Goal: Navigation & Orientation: Understand site structure

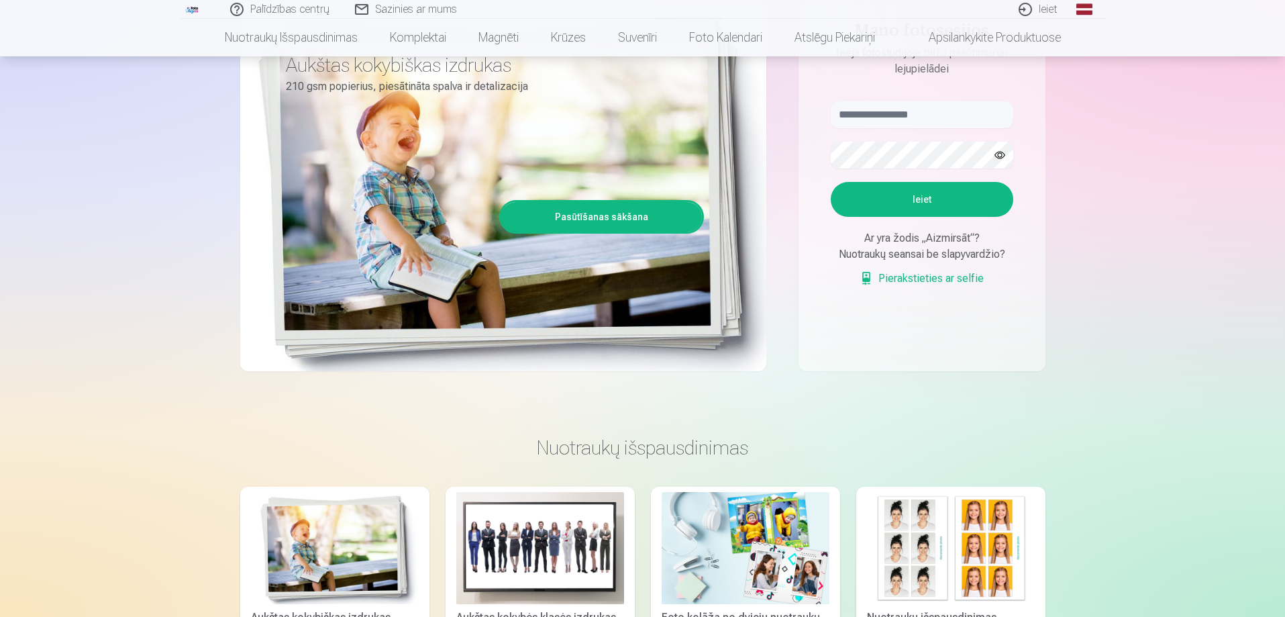
scroll to position [134, 0]
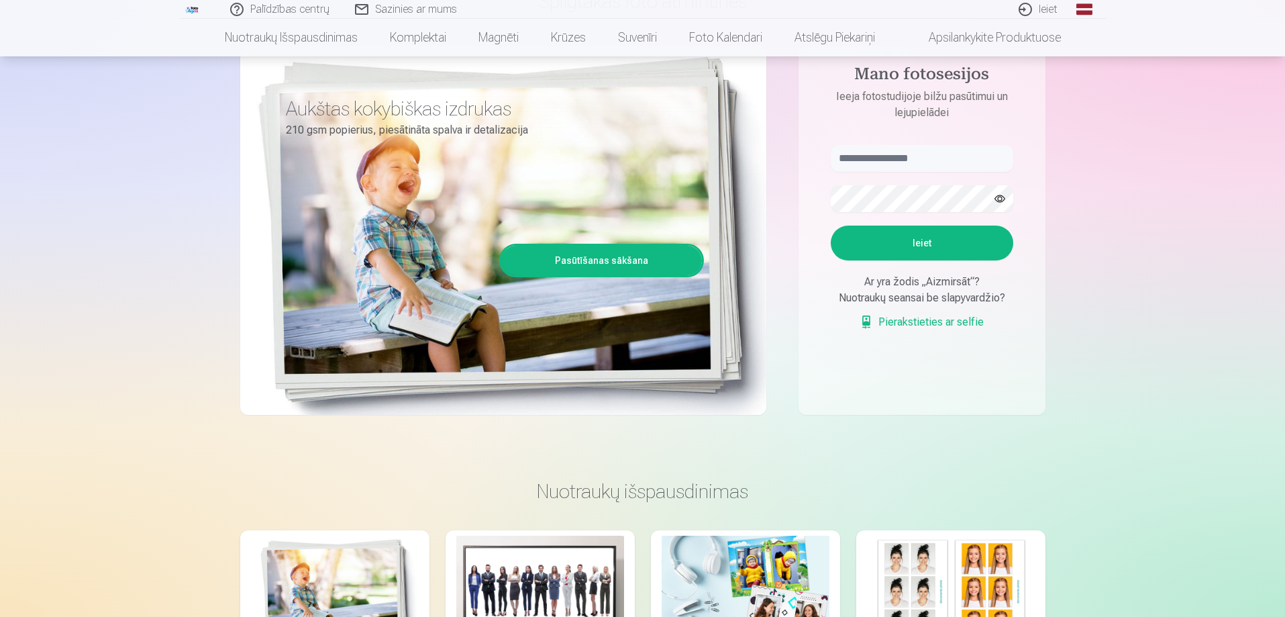
click at [907, 288] on div "Ar yra žodis „Aizmirsāt“?" at bounding box center [922, 282] width 182 height 16
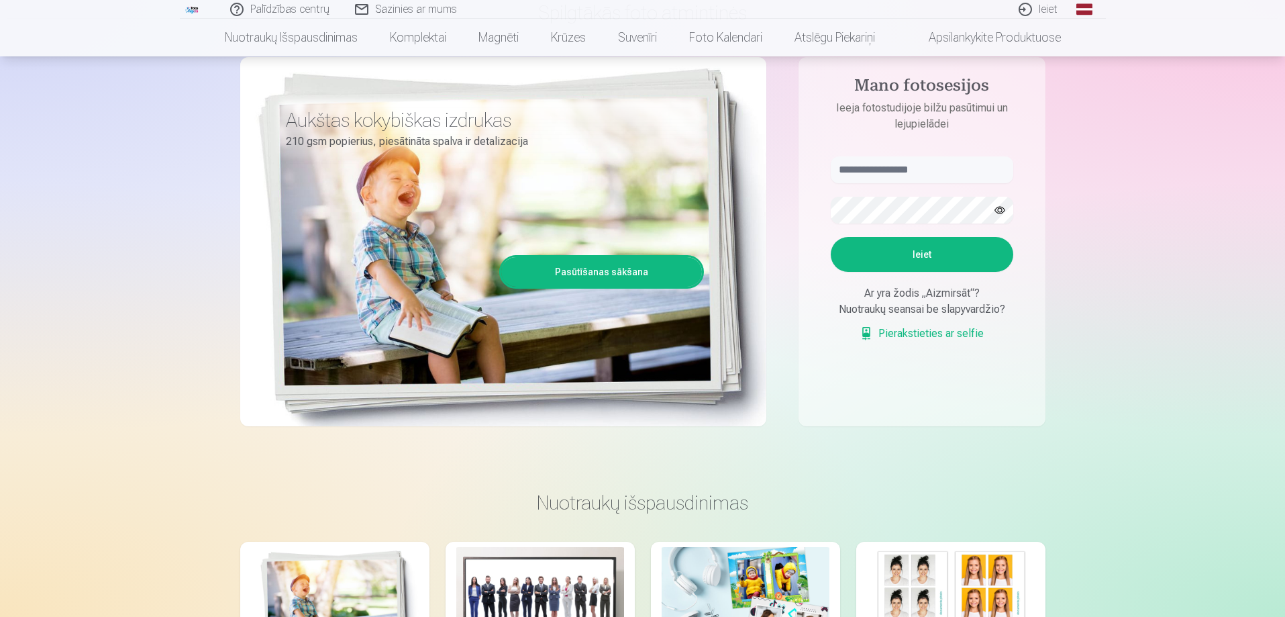
scroll to position [0, 0]
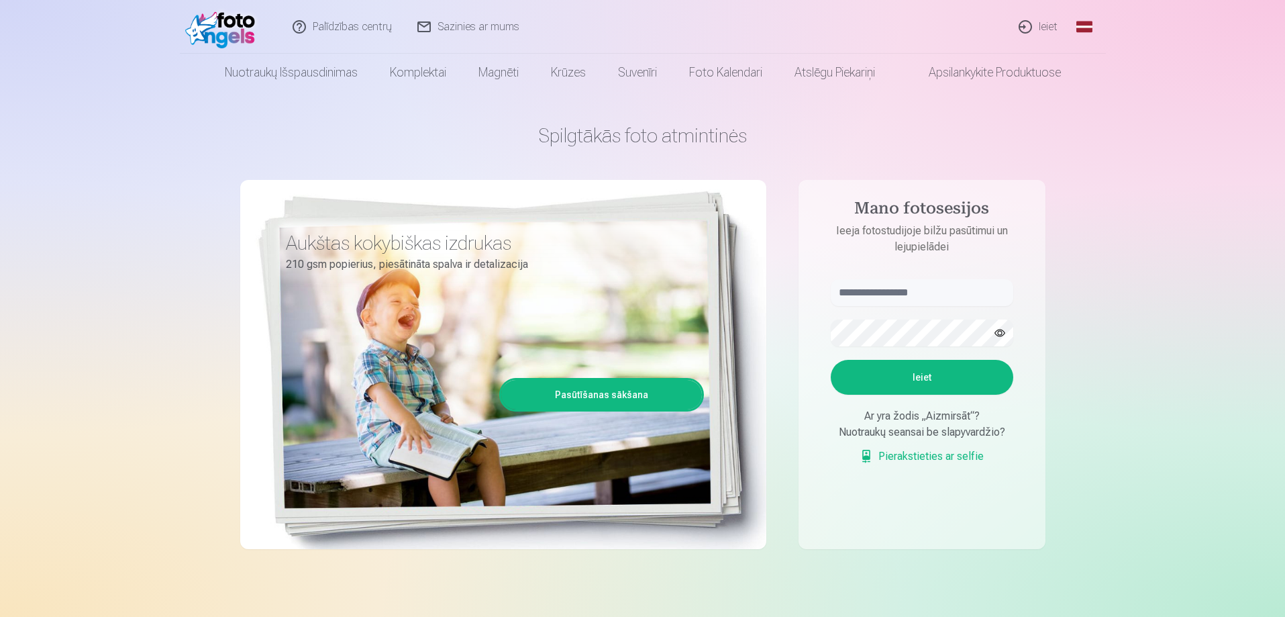
click at [1078, 27] on link "Pasaulinis" at bounding box center [1084, 27] width 27 height 54
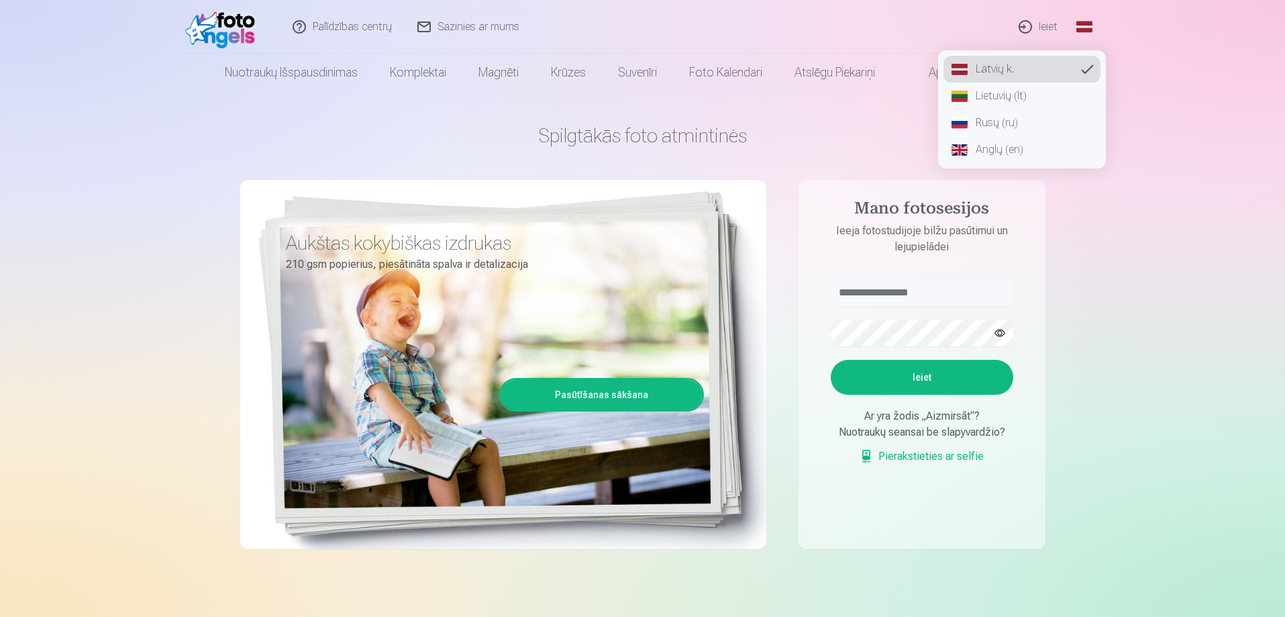
drag, startPoint x: 1007, startPoint y: 96, endPoint x: 1006, endPoint y: 108, distance: 12.1
click at [1006, 97] on font "Lietuvių (lt)" at bounding box center [1000, 95] width 51 height 13
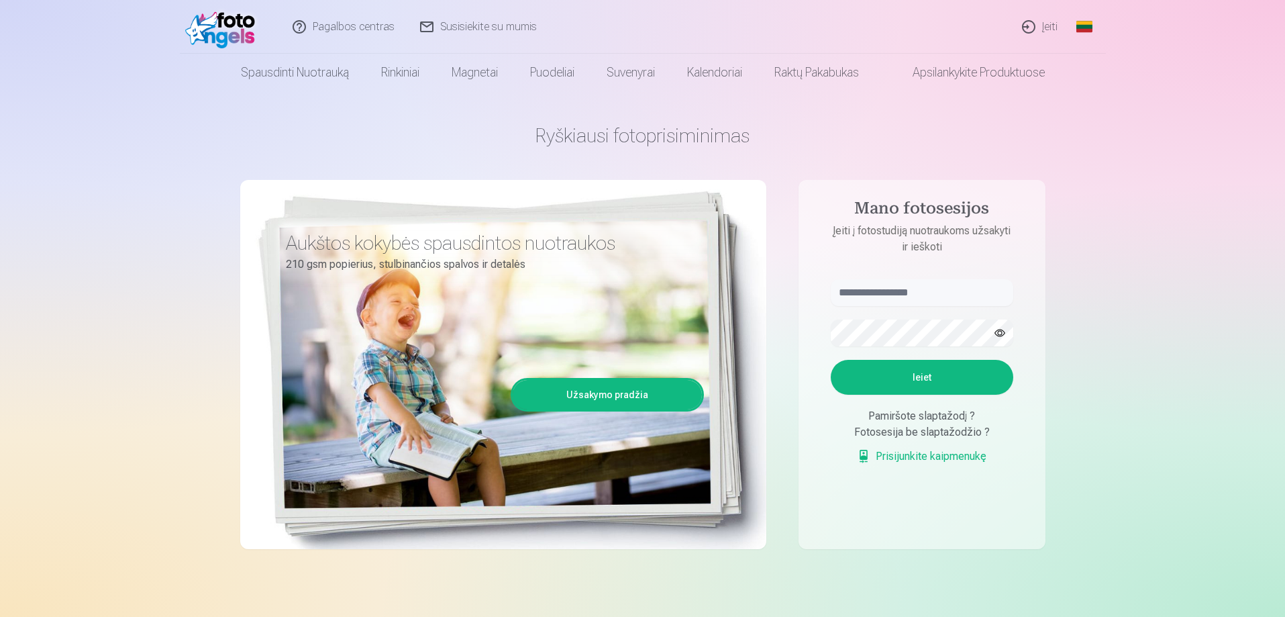
click at [952, 68] on font "Apsilankykite produktuose" at bounding box center [978, 72] width 132 height 14
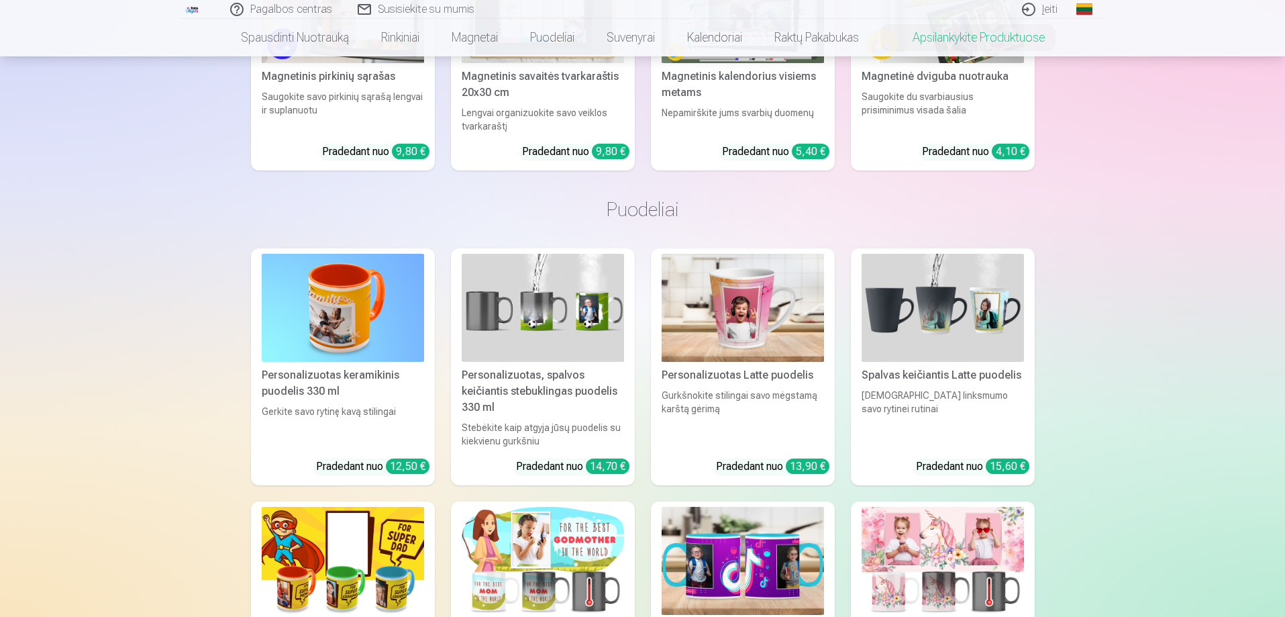
scroll to position [1342, 0]
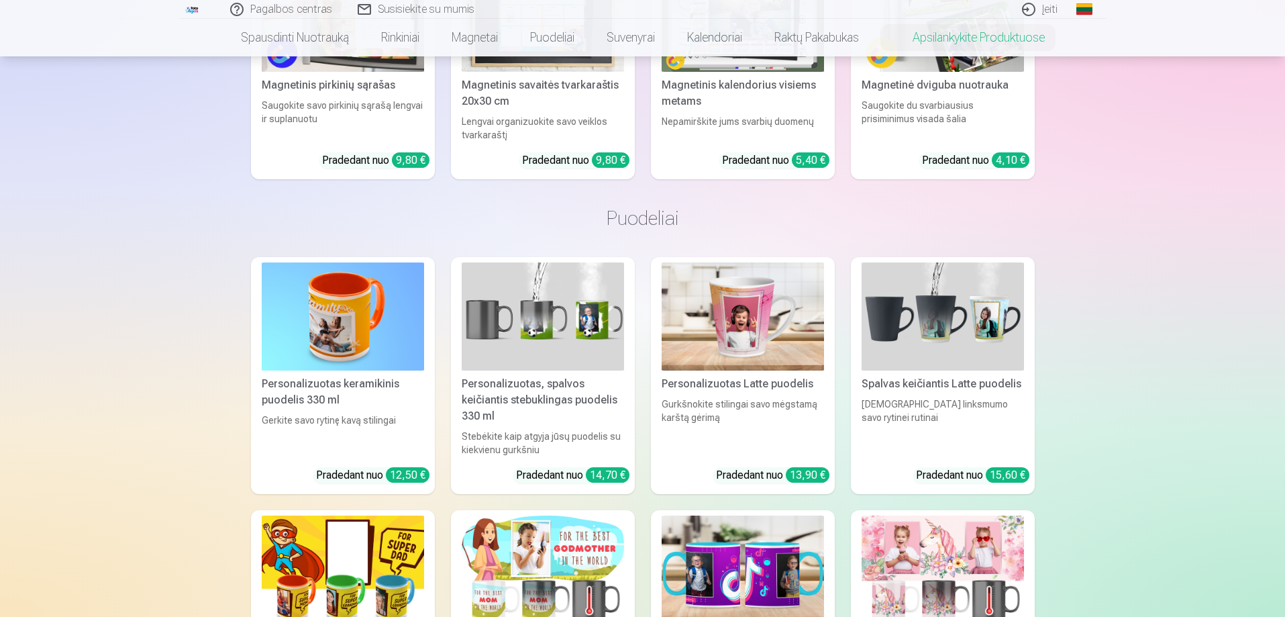
click at [950, 34] on link "Apsilankykite produktuose" at bounding box center [968, 38] width 186 height 38
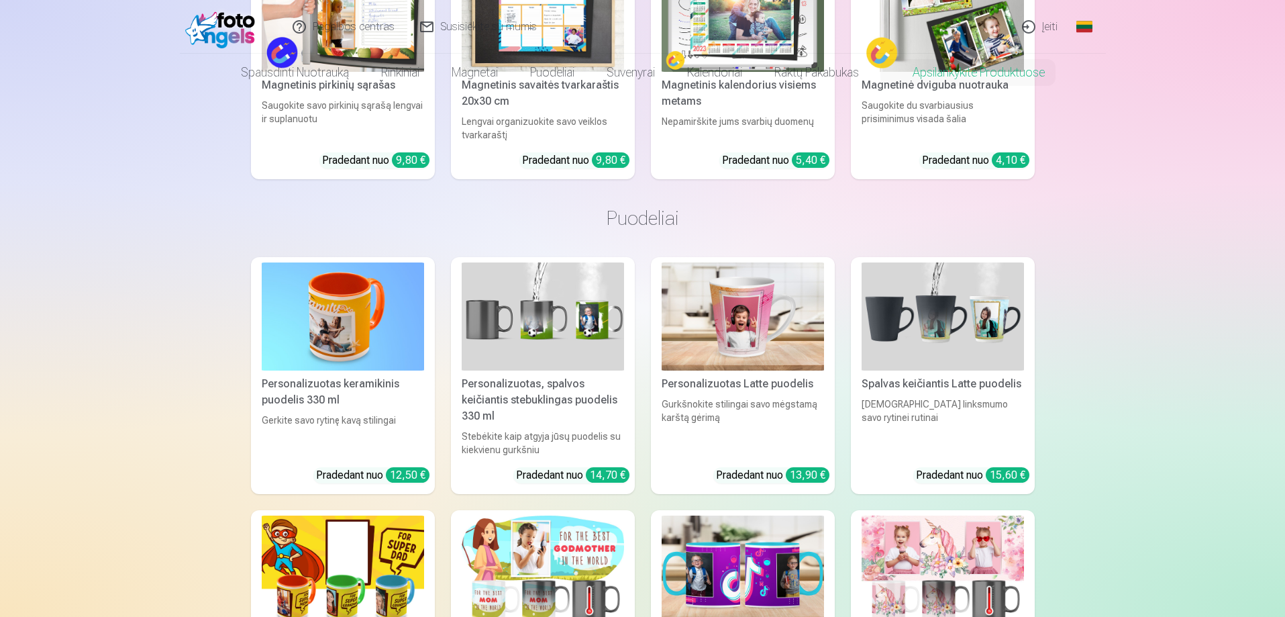
scroll to position [0, 0]
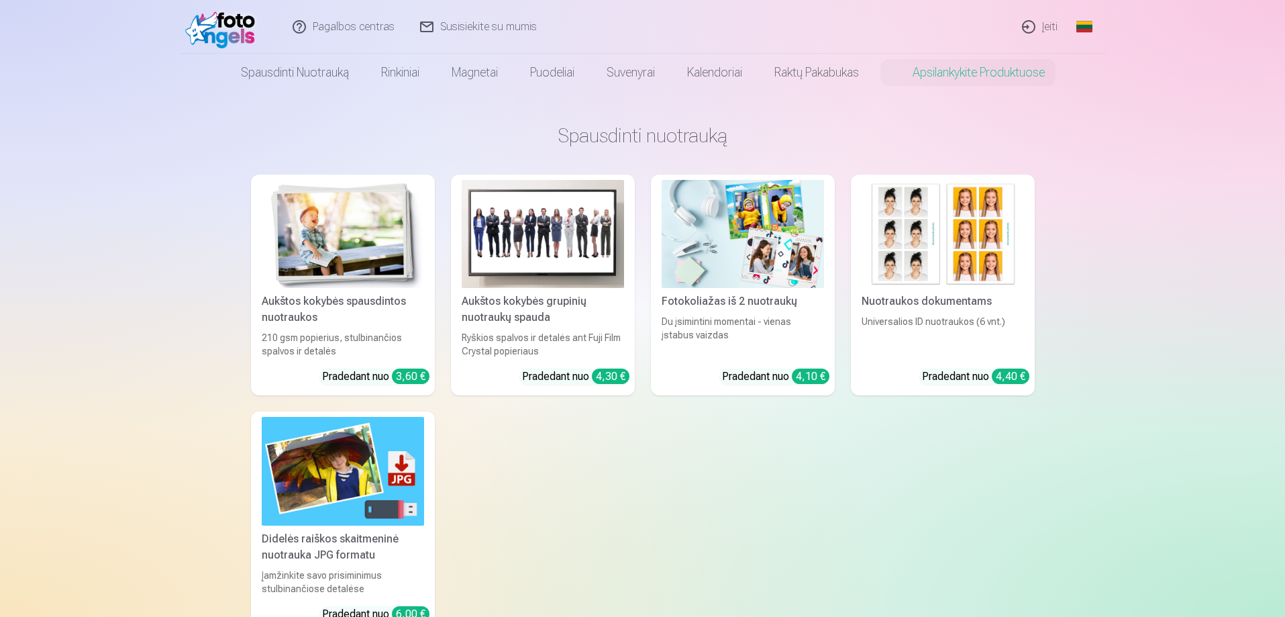
click at [1045, 28] on font "Įeiti" at bounding box center [1049, 26] width 15 height 13
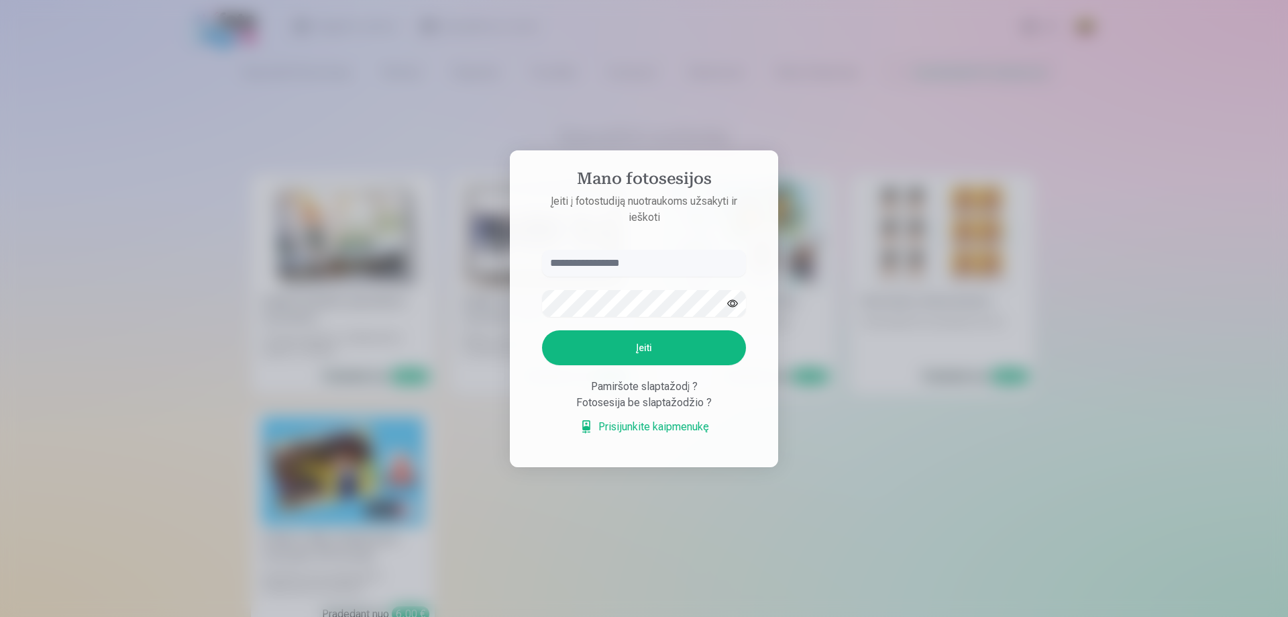
click at [633, 428] on font "Prisijunkite kaipmenukę" at bounding box center [653, 426] width 111 height 13
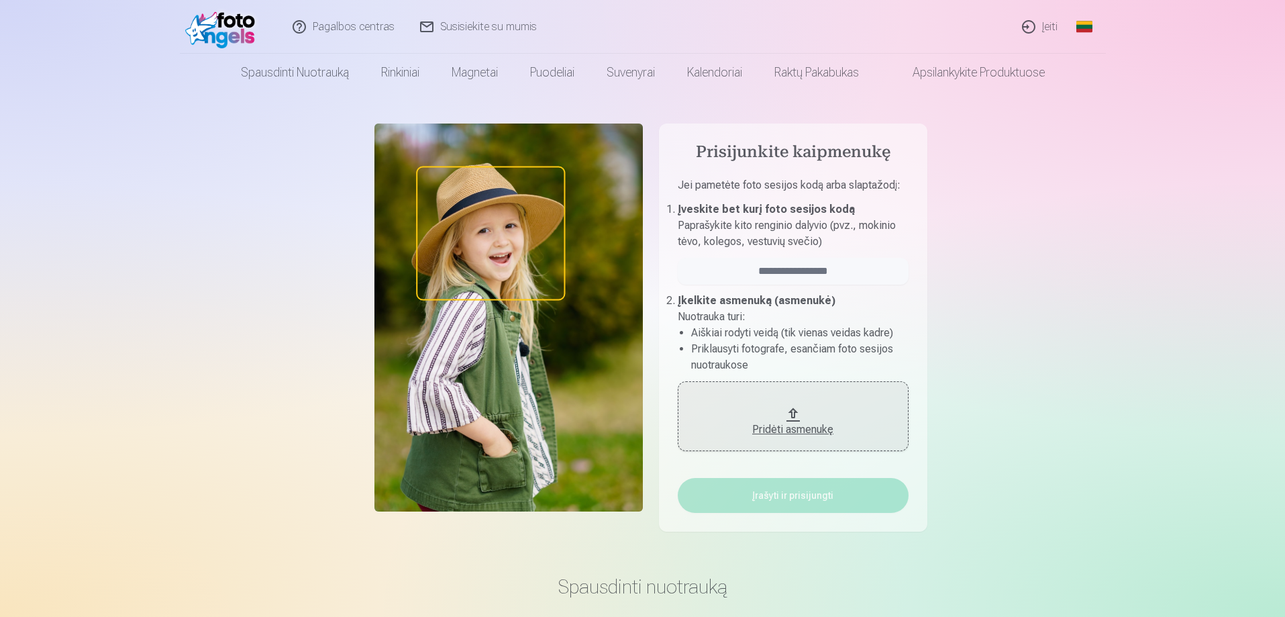
click at [467, 26] on font "Susisiekite su mumis" at bounding box center [488, 26] width 97 height 13
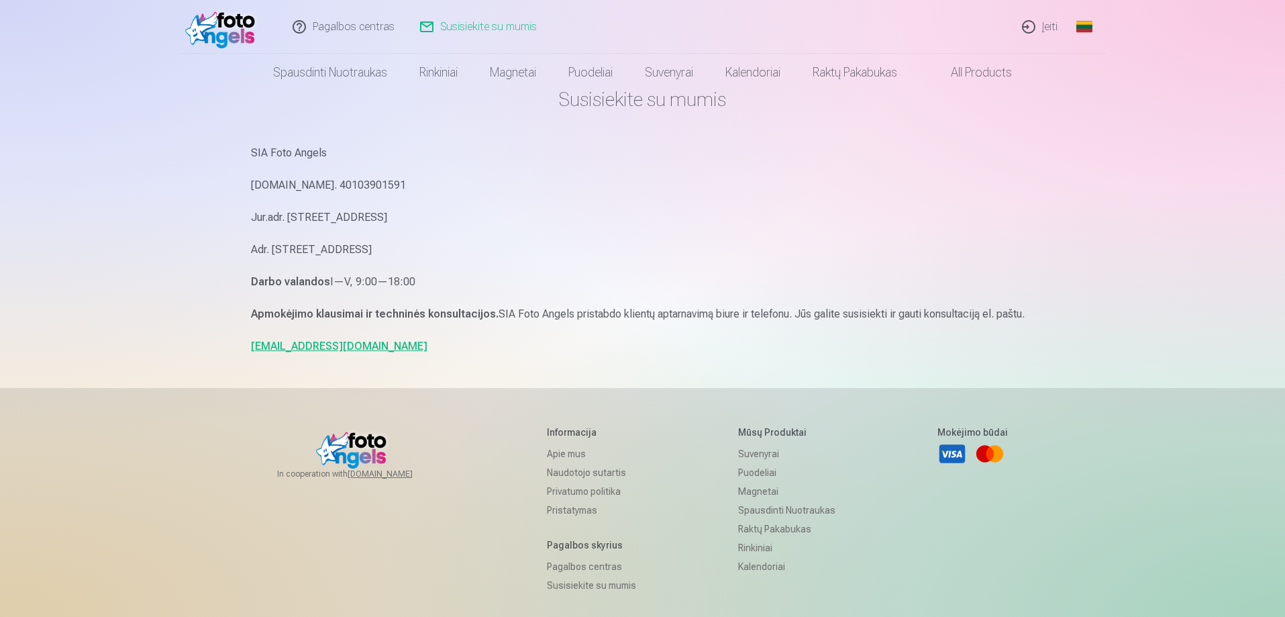
scroll to position [67, 0]
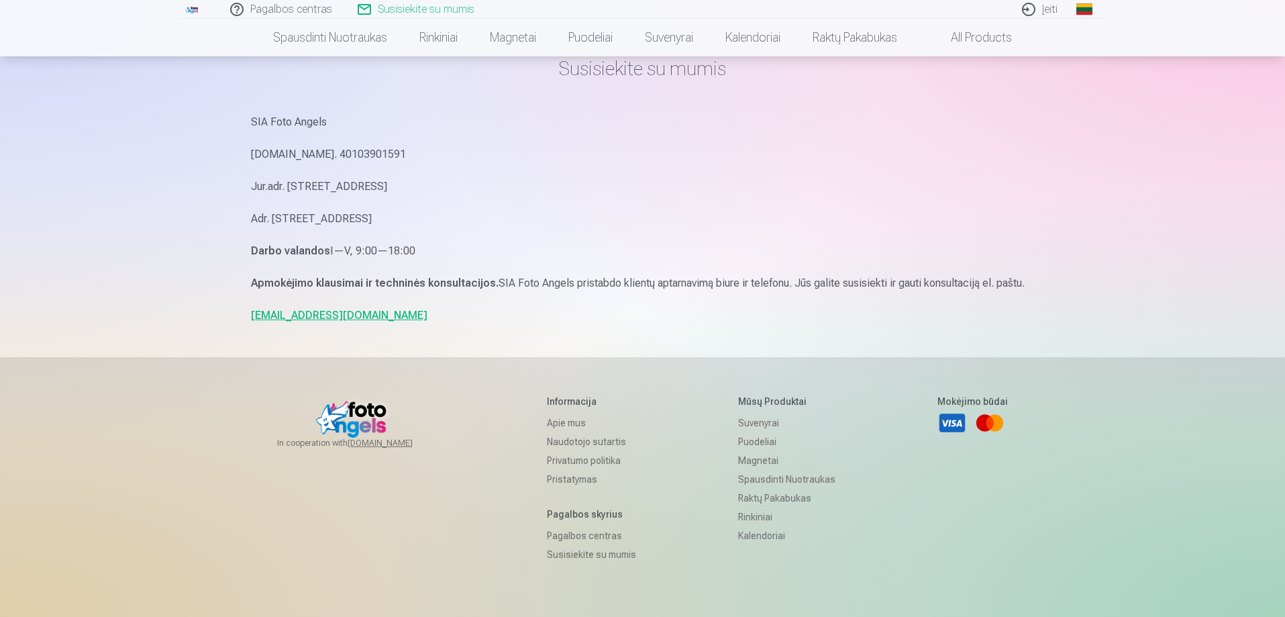
click at [551, 423] on link "Apie mus" at bounding box center [591, 422] width 89 height 19
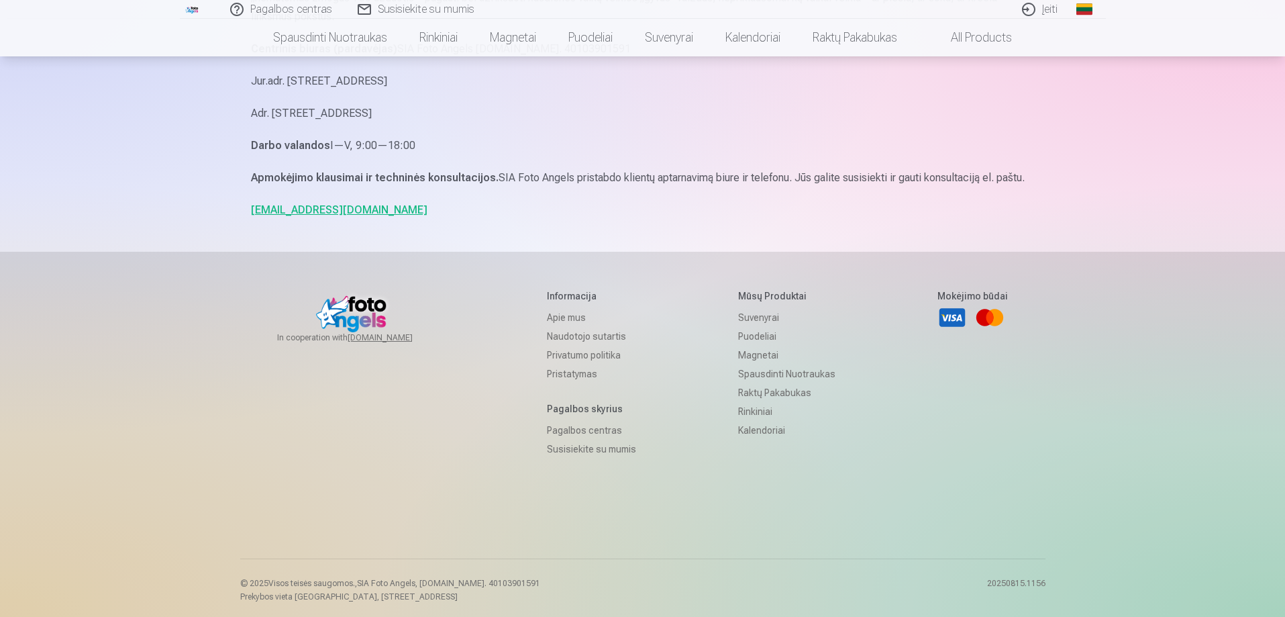
scroll to position [957, 0]
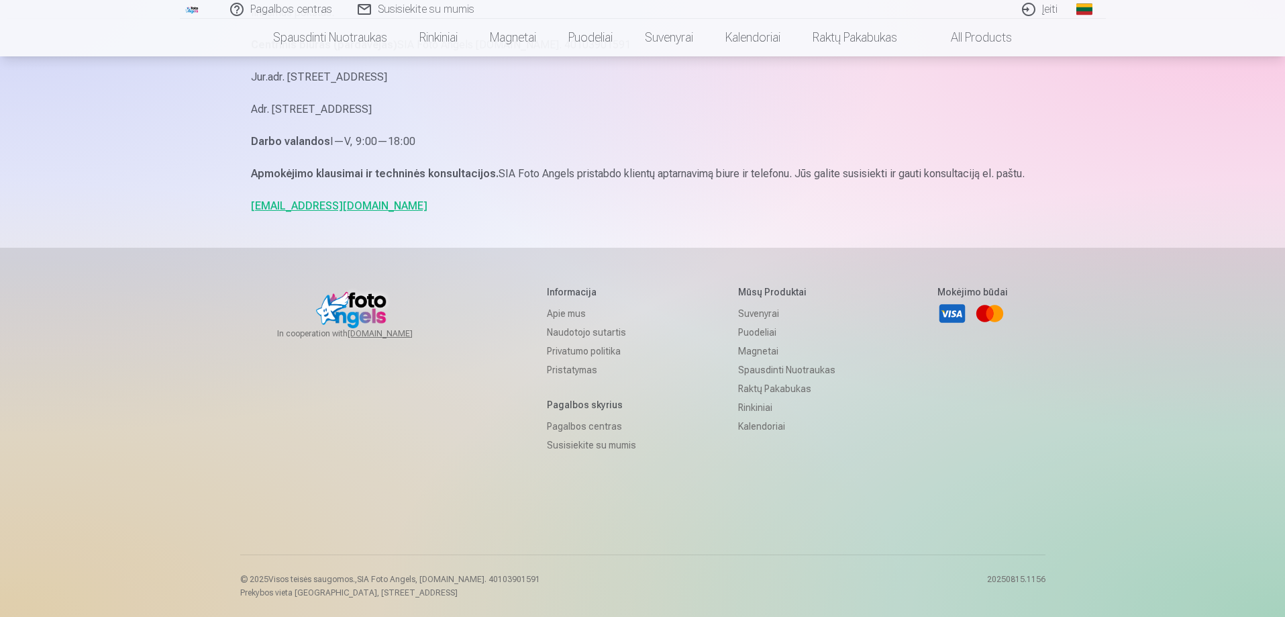
click at [557, 329] on link "Naudotojo sutartis" at bounding box center [591, 332] width 89 height 19
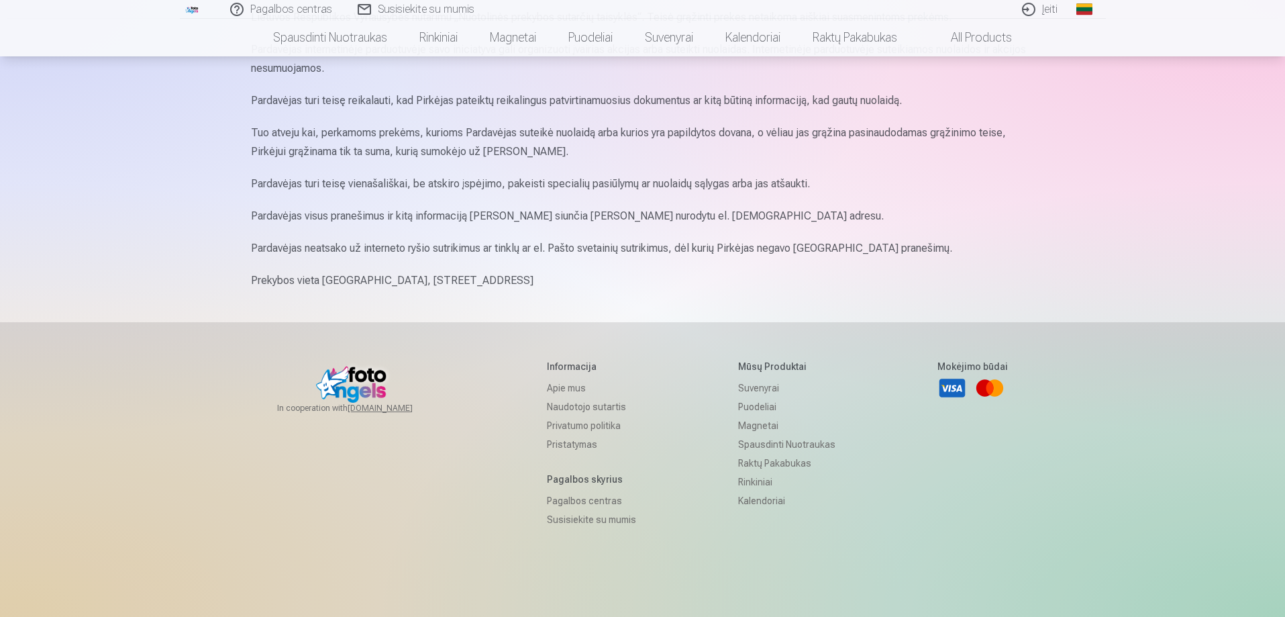
scroll to position [1543, 0]
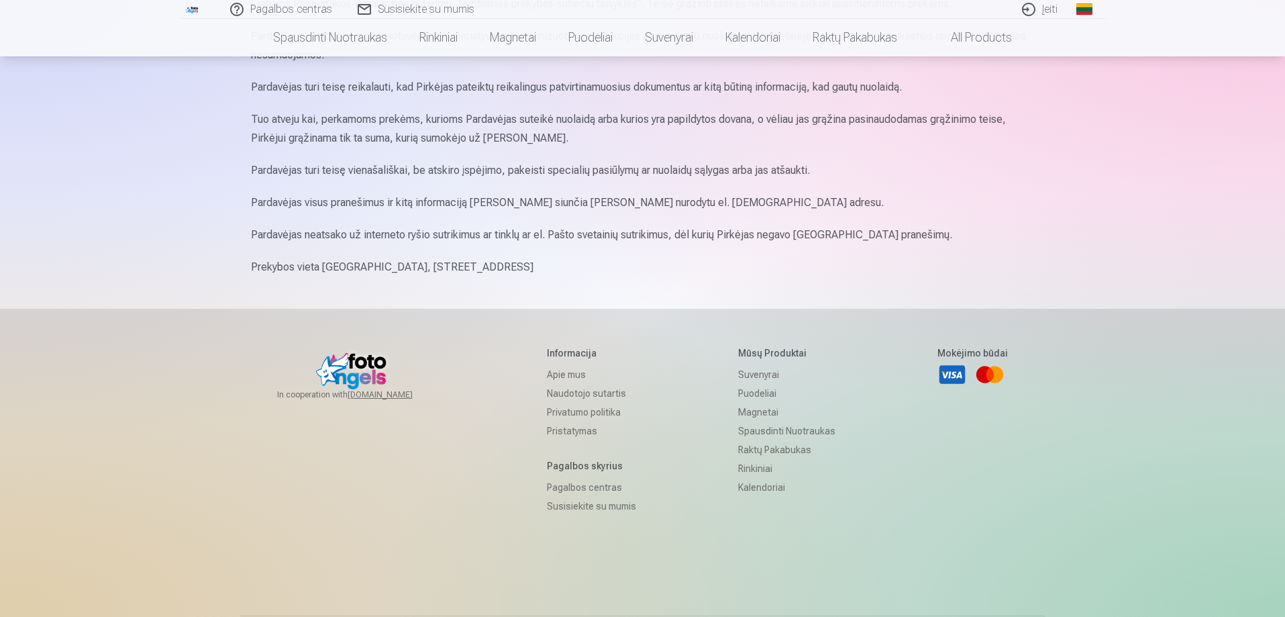
click at [559, 413] on link "Privatumo politika" at bounding box center [591, 412] width 89 height 19
